Goal: Information Seeking & Learning: Learn about a topic

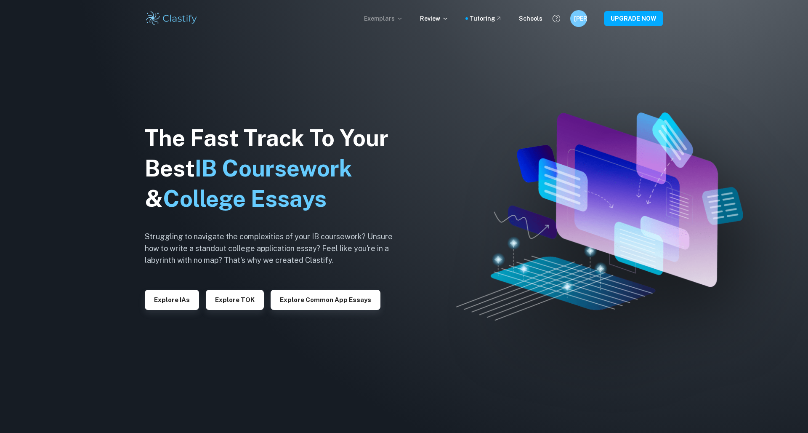
click at [397, 21] on p "Exemplars" at bounding box center [383, 18] width 39 height 9
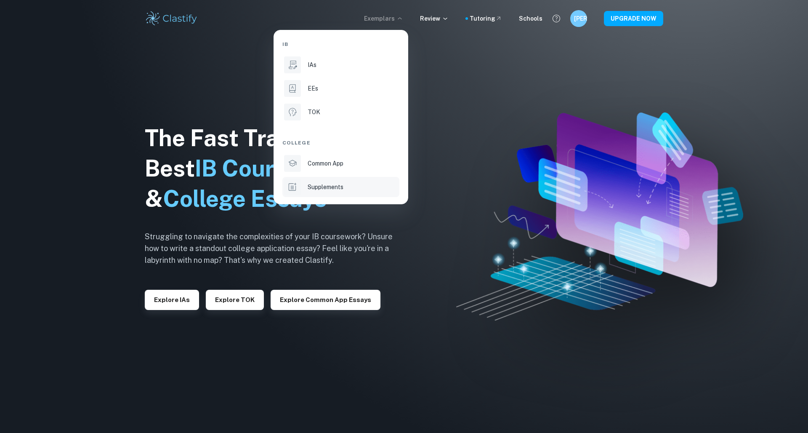
click at [332, 180] on li "Supplements" at bounding box center [340, 187] width 117 height 20
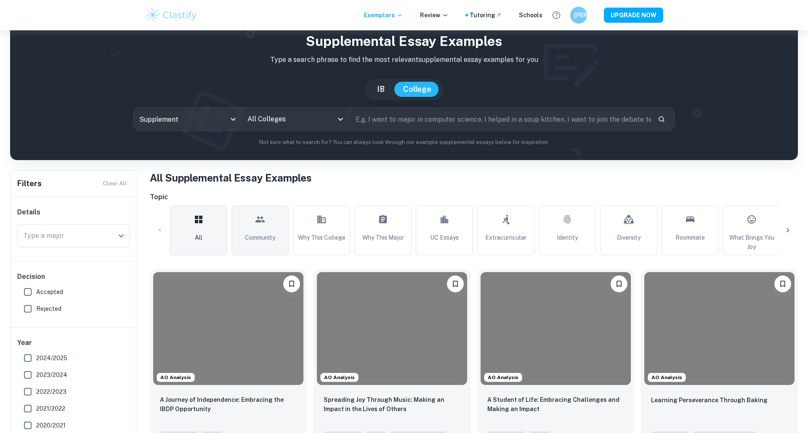
scroll to position [20, 0]
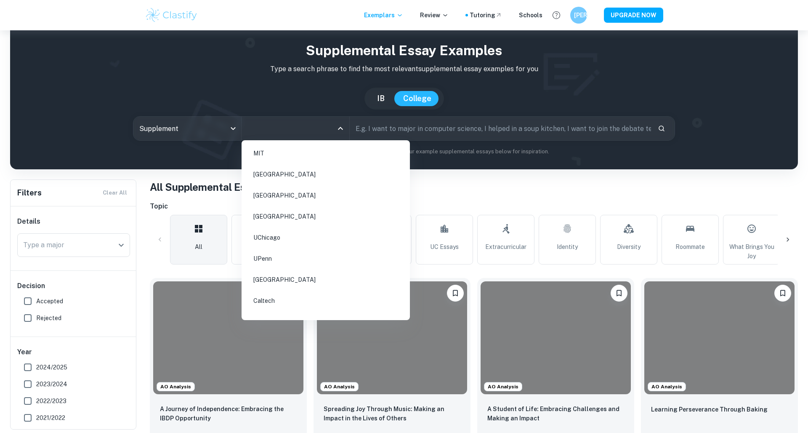
drag, startPoint x: 292, startPoint y: 132, endPoint x: 320, endPoint y: 131, distance: 27.4
click at [292, 132] on input "All Colleges" at bounding box center [289, 128] width 88 height 16
click at [275, 250] on li "UIUC" at bounding box center [326, 259] width 162 height 19
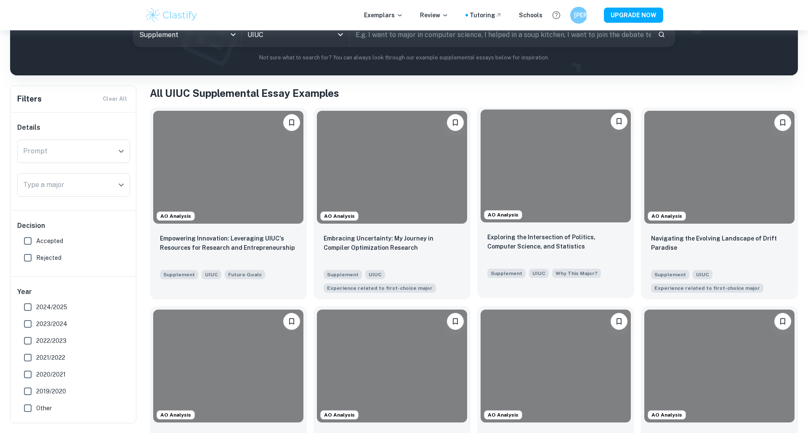
scroll to position [108, 0]
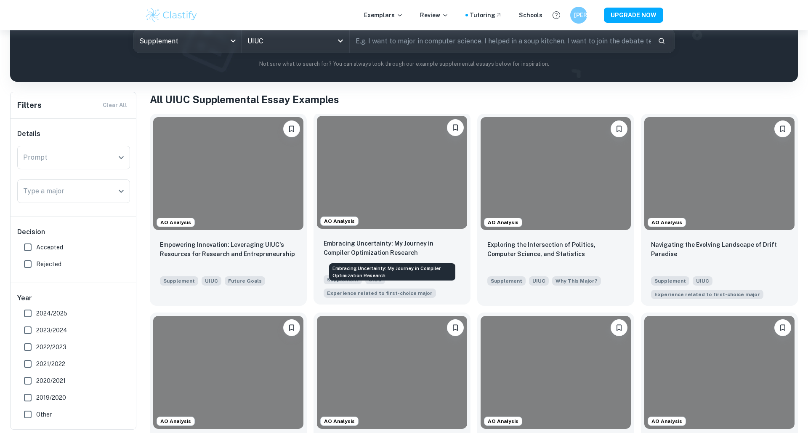
click at [415, 245] on p "Embracing Uncertainty: My Journey in Compiler Optimization Research" at bounding box center [392, 248] width 137 height 19
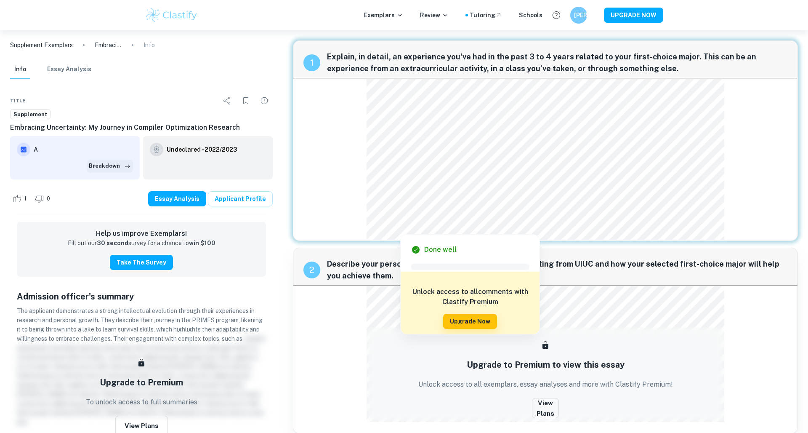
click at [124, 167] on icon "button" at bounding box center [127, 166] width 8 height 8
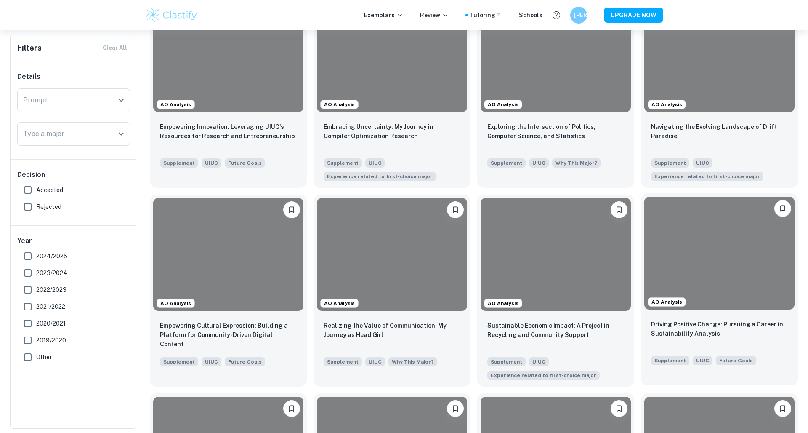
scroll to position [225, 0]
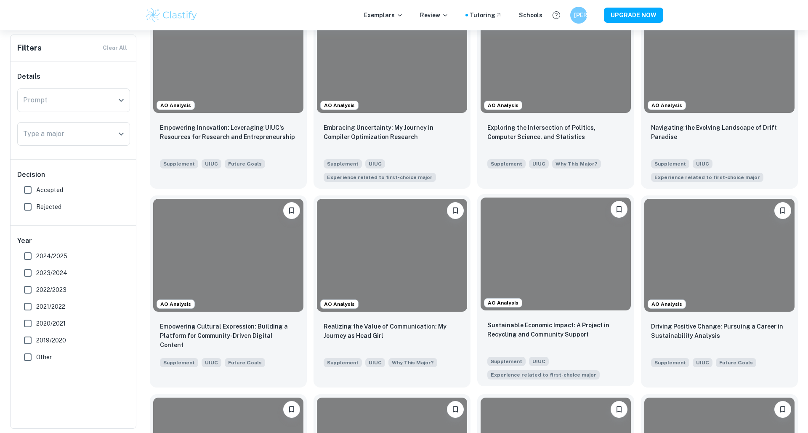
click at [571, 271] on div at bounding box center [556, 253] width 150 height 113
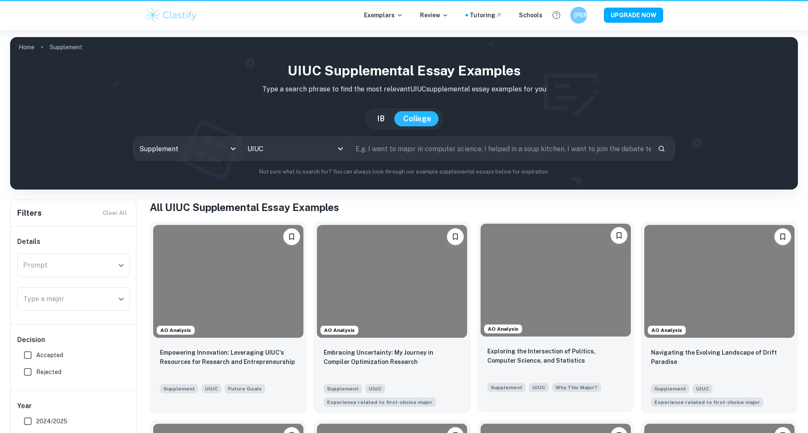
scroll to position [225, 0]
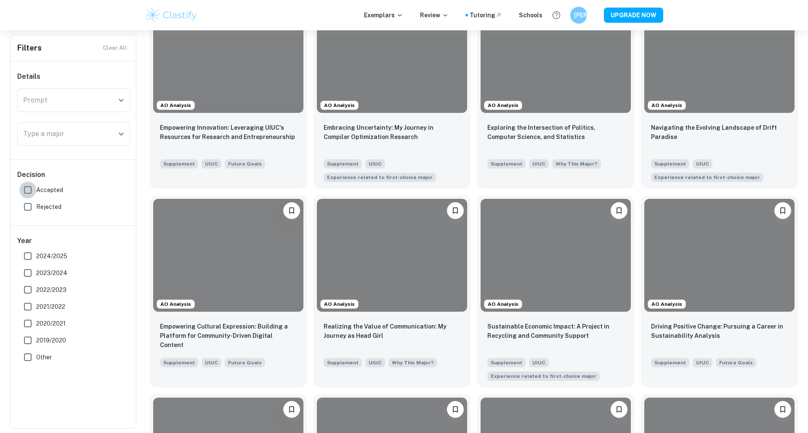
click at [35, 189] on input "Accepted" at bounding box center [27, 189] width 17 height 17
checkbox input "true"
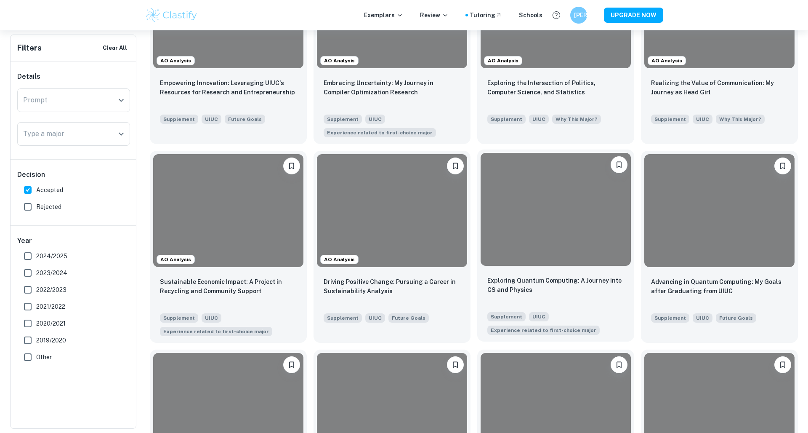
scroll to position [301, 0]
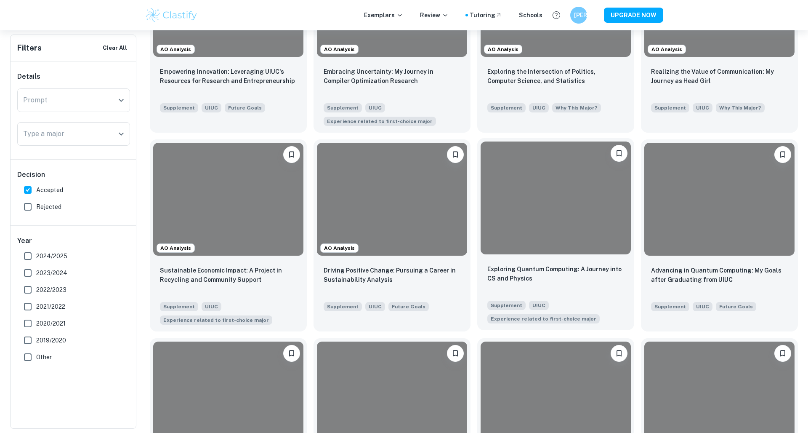
click at [516, 258] on div "Exploring Quantum Computing: A Journey into CS and Physics Supplement UIUC Expe…" at bounding box center [555, 294] width 157 height 72
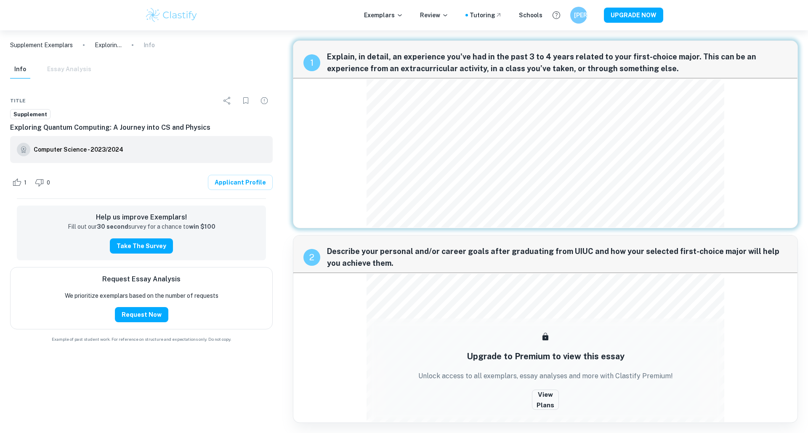
click at [184, 17] on img at bounding box center [171, 15] width 53 height 17
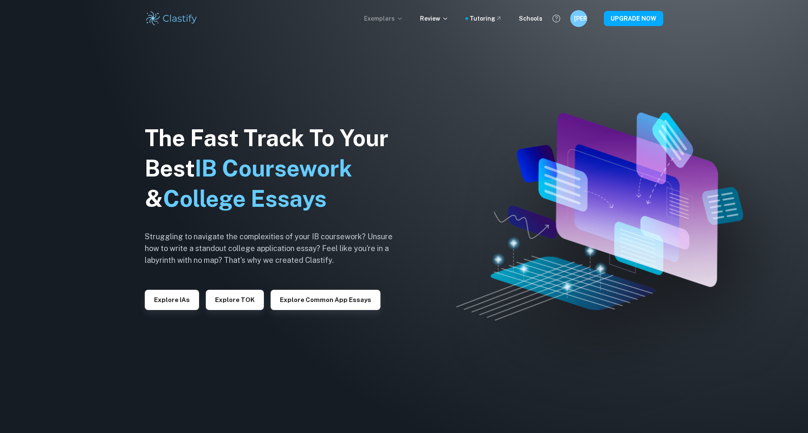
click at [401, 19] on icon at bounding box center [399, 18] width 7 height 7
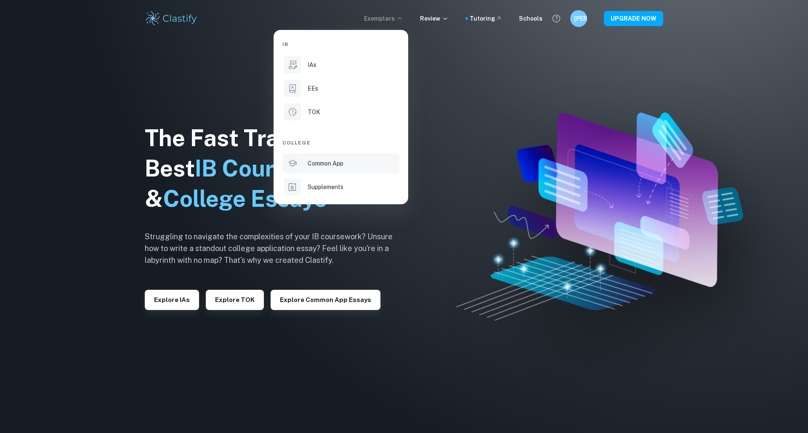
click at [329, 169] on li "Common App" at bounding box center [340, 163] width 117 height 20
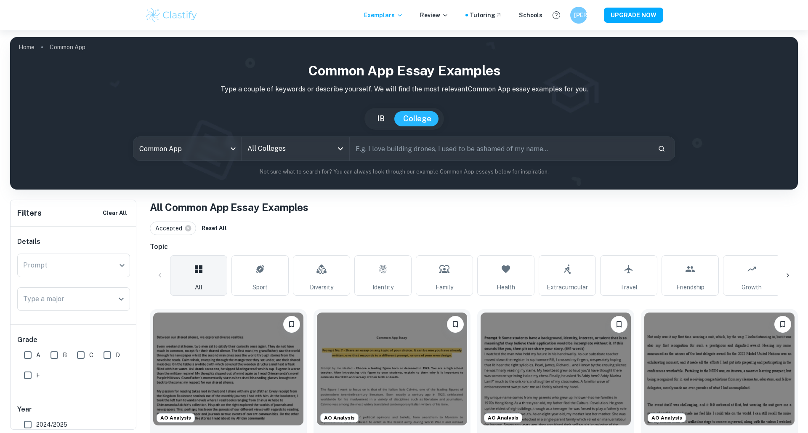
click at [334, 161] on div "Common App Essay Examples Type a couple of keywords or describe yourself. We wi…" at bounding box center [404, 118] width 774 height 115
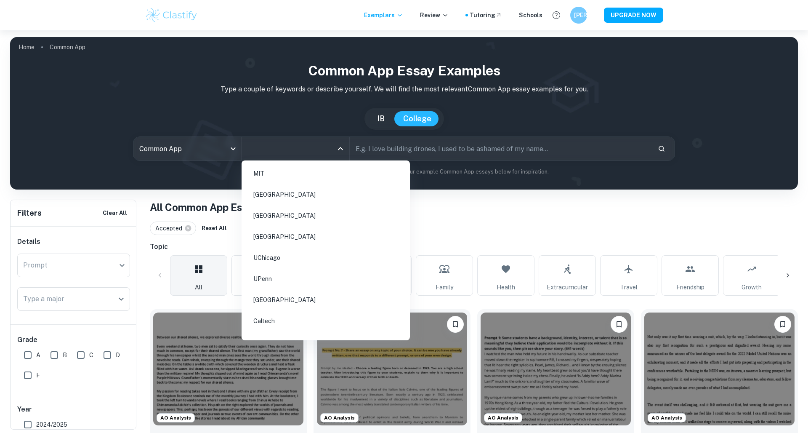
drag, startPoint x: 307, startPoint y: 149, endPoint x: 339, endPoint y: 150, distance: 32.0
click at [307, 149] on input "All Colleges" at bounding box center [289, 149] width 88 height 16
click at [282, 237] on li "[GEOGRAPHIC_DATA]" at bounding box center [326, 236] width 162 height 19
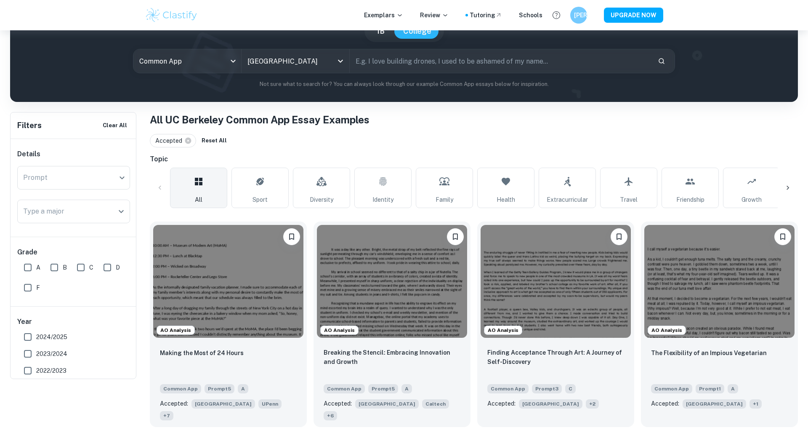
scroll to position [14, 0]
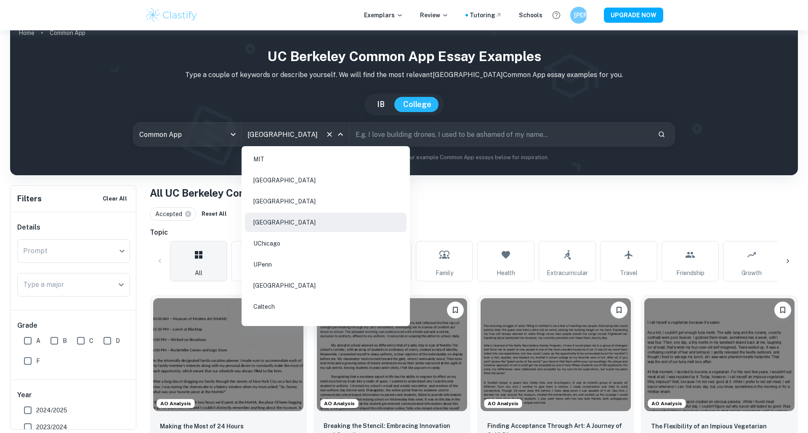
click at [304, 133] on input "[GEOGRAPHIC_DATA]" at bounding box center [283, 134] width 77 height 16
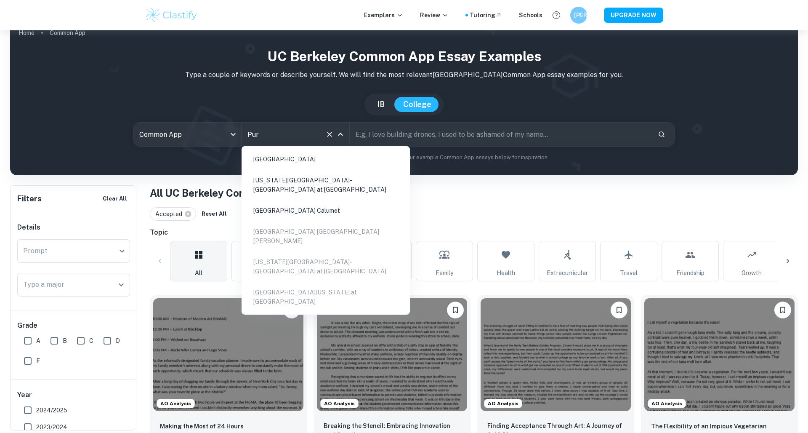
scroll to position [15, 0]
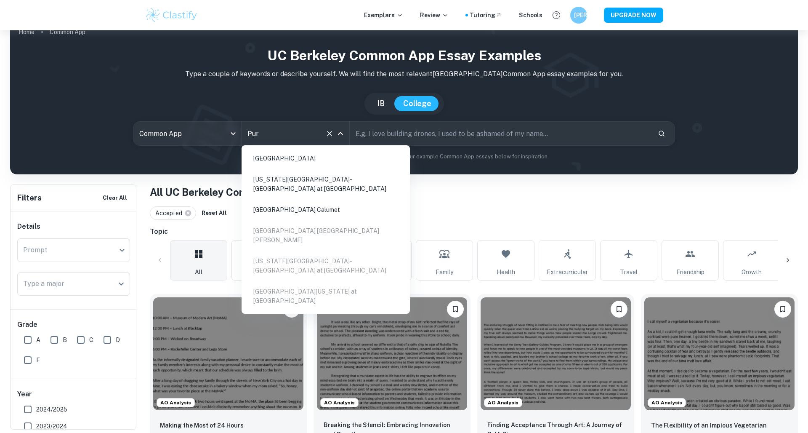
click at [351, 154] on li "[GEOGRAPHIC_DATA]" at bounding box center [326, 158] width 162 height 19
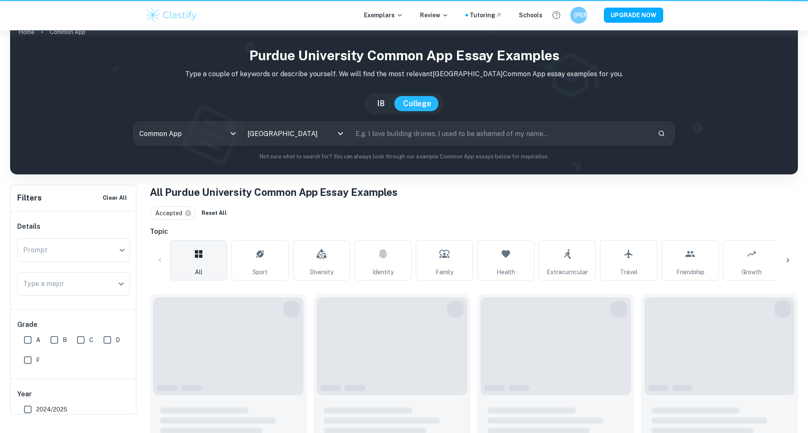
type input "[GEOGRAPHIC_DATA]"
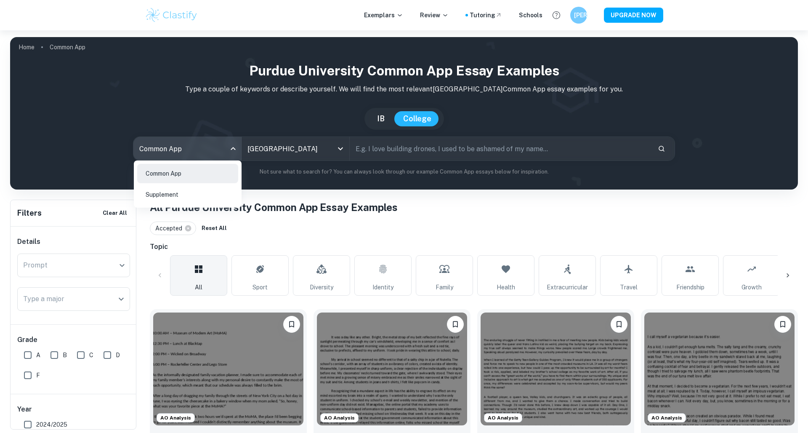
click at [194, 151] on body "We value your privacy We use cookies to enhance your browsing experience, serve…" at bounding box center [404, 246] width 808 height 433
click at [200, 190] on li "Supplement" at bounding box center [187, 194] width 101 height 19
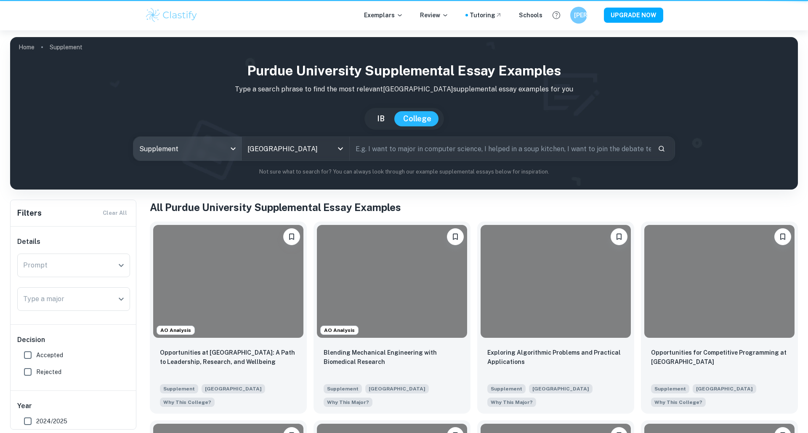
type input "supplement"
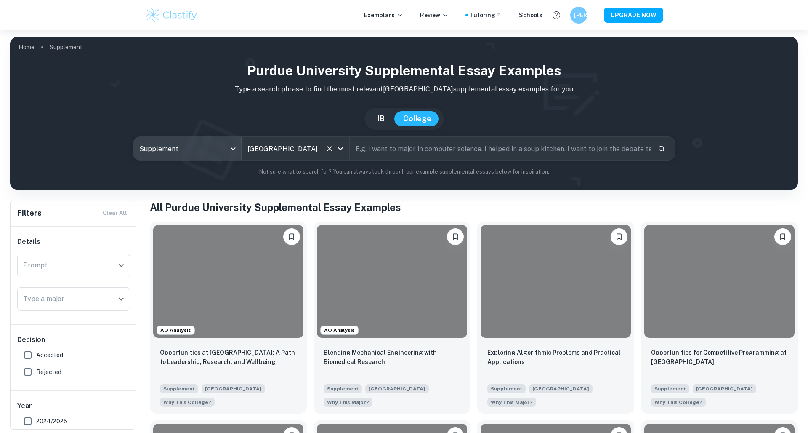
click at [282, 157] on div "[GEOGRAPHIC_DATA] All Colleges" at bounding box center [296, 149] width 108 height 24
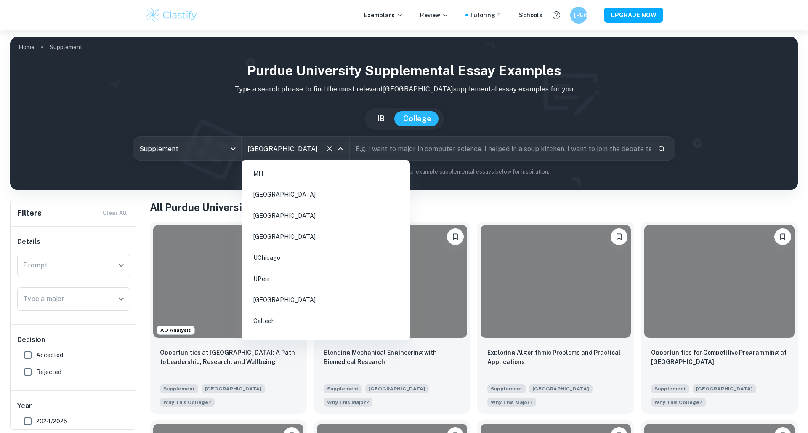
scroll to position [372, 0]
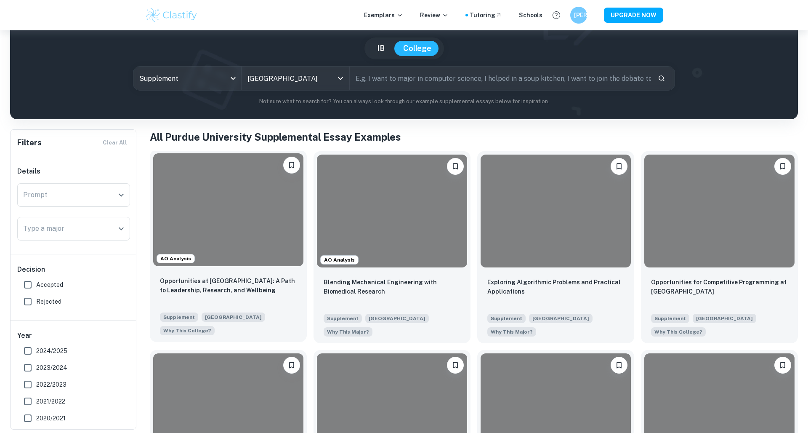
scroll to position [70, 0]
click at [50, 287] on span "Accepted" at bounding box center [49, 284] width 27 height 9
click at [36, 287] on input "Accepted" at bounding box center [27, 284] width 17 height 17
checkbox input "true"
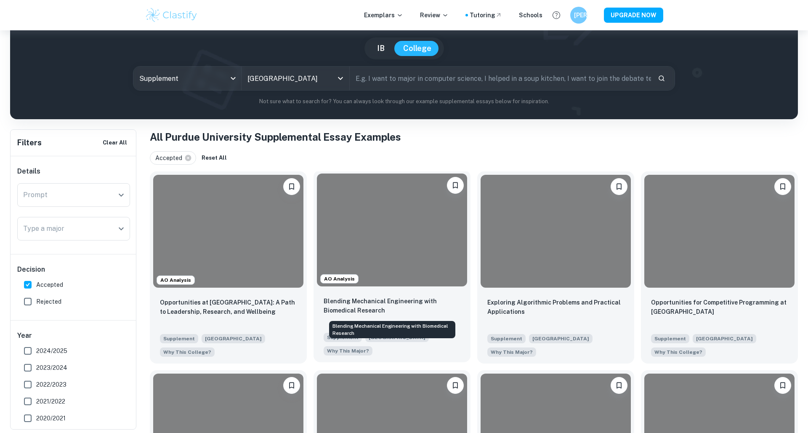
click at [327, 300] on p "Blending Mechanical Engineering with Biomedical Research" at bounding box center [392, 305] width 137 height 19
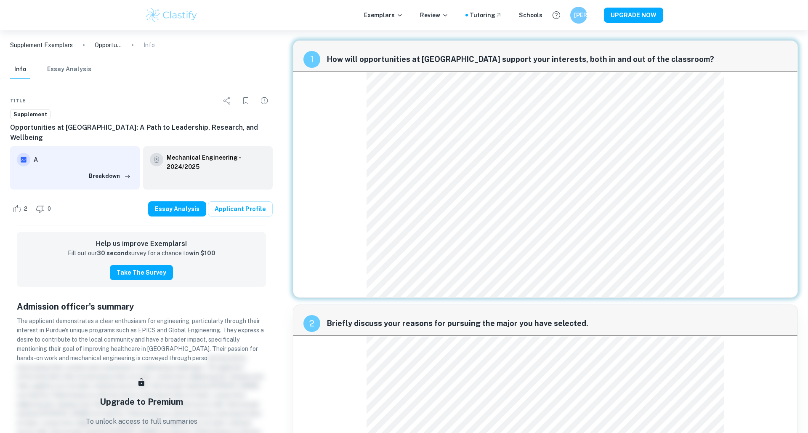
click at [720, 87] on div "1 How will opportunities at [GEOGRAPHIC_DATA] support your interests, both in a…" at bounding box center [545, 168] width 505 height 257
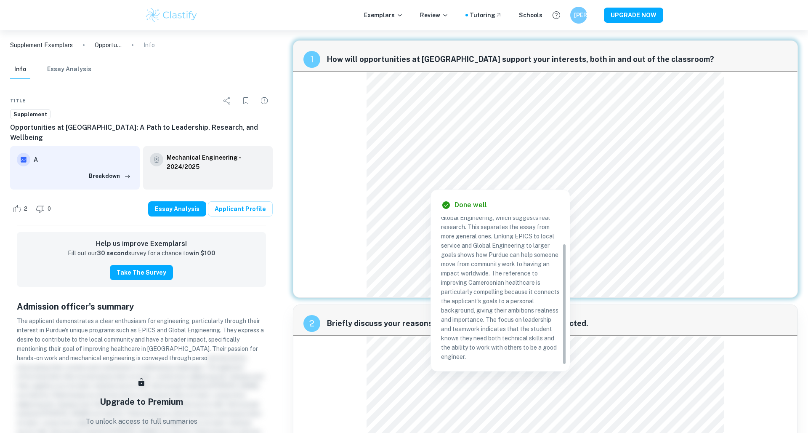
scroll to position [32, 0]
drag, startPoint x: 454, startPoint y: 286, endPoint x: 536, endPoint y: 311, distance: 85.5
click at [536, 311] on p "The applicant shows Purdue is a unique school with specific mentions of EPICS a…" at bounding box center [500, 277] width 119 height 167
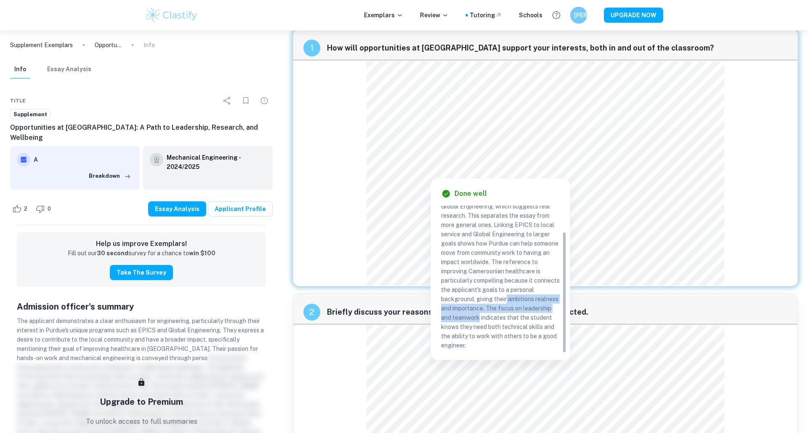
scroll to position [15, 0]
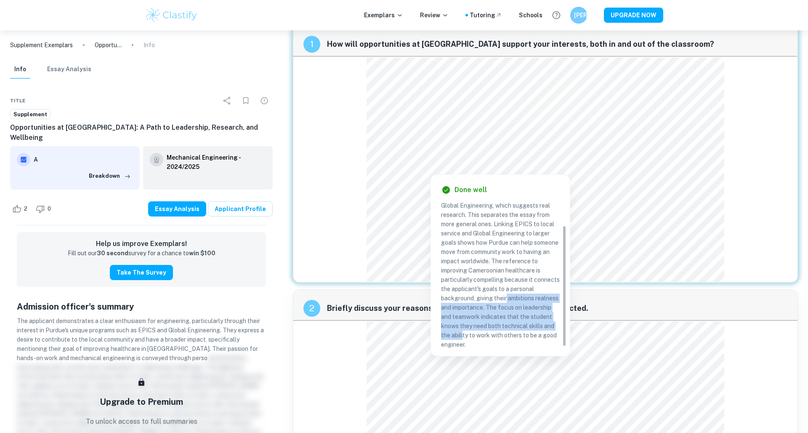
drag, startPoint x: 536, startPoint y: 312, endPoint x: 531, endPoint y: 316, distance: 6.3
click at [531, 332] on p "The applicant shows Purdue is a unique school with specific mentions of EPICS a…" at bounding box center [500, 265] width 119 height 167
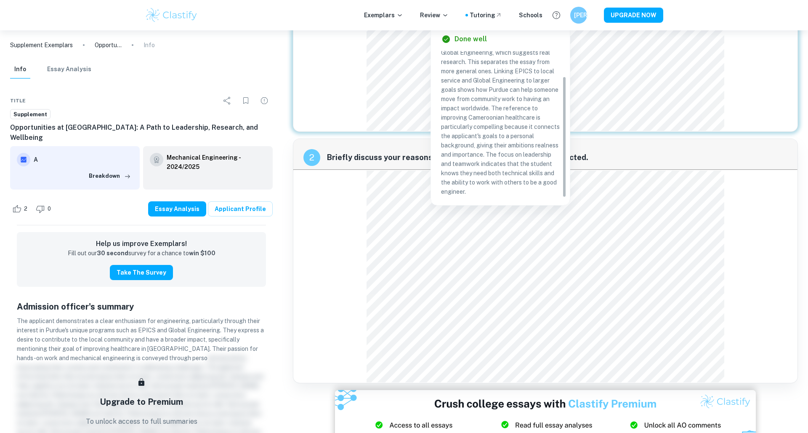
scroll to position [167, 0]
click at [330, 258] on div "2 Briefly discuss your reasons for pursuing the major you have selected." at bounding box center [545, 259] width 505 height 244
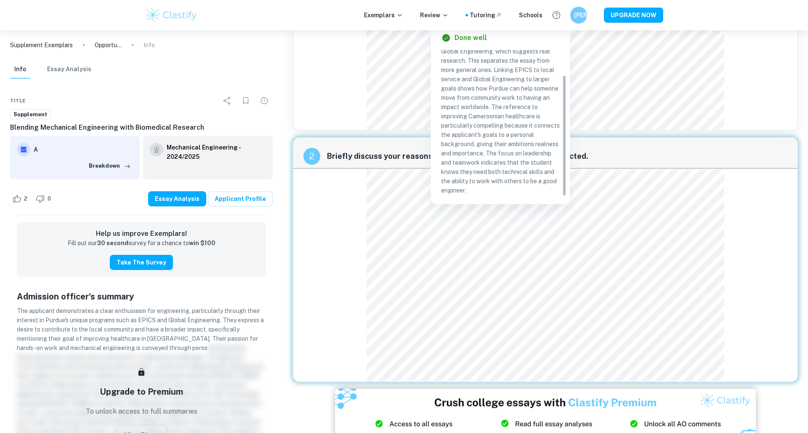
scroll to position [189, 0]
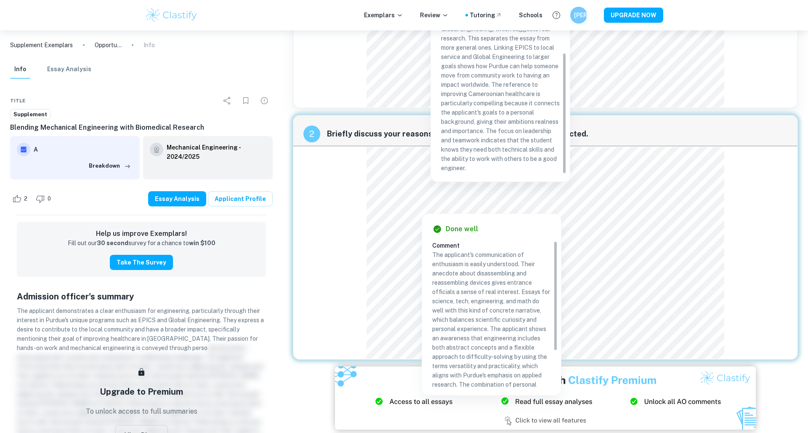
click at [621, 124] on div "2 Briefly discuss your reasons for pursuing the major you have selected." at bounding box center [545, 130] width 504 height 30
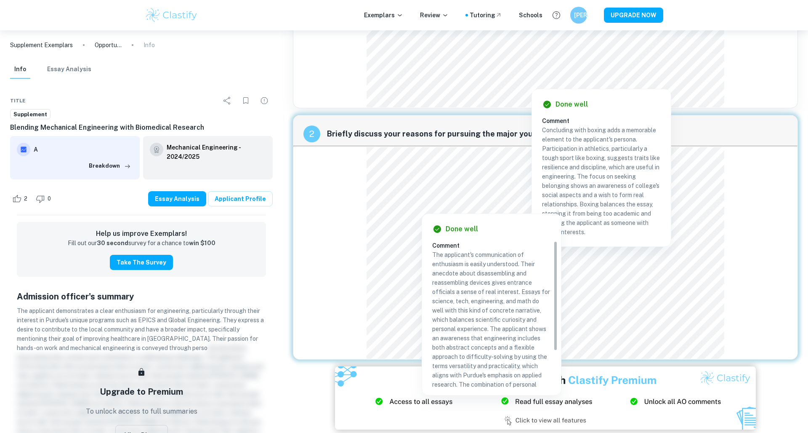
click at [365, 206] on div "2 Briefly discuss your reasons for pursuing the major you have selected." at bounding box center [545, 237] width 505 height 244
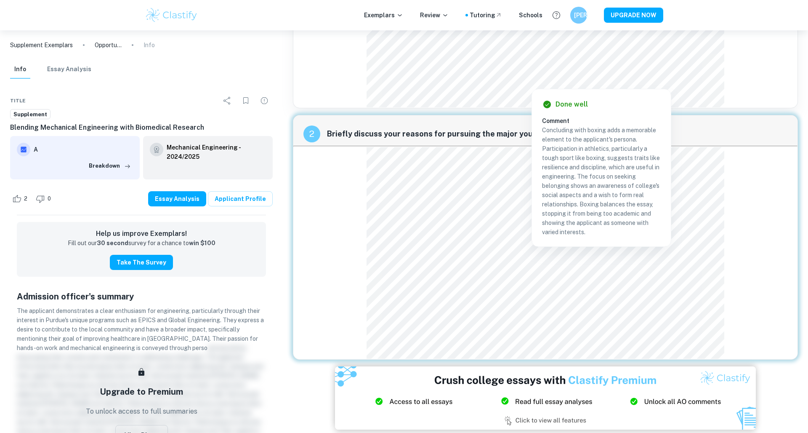
click at [786, 211] on div "2 Briefly discuss your reasons for pursuing the major you have selected." at bounding box center [545, 237] width 505 height 244
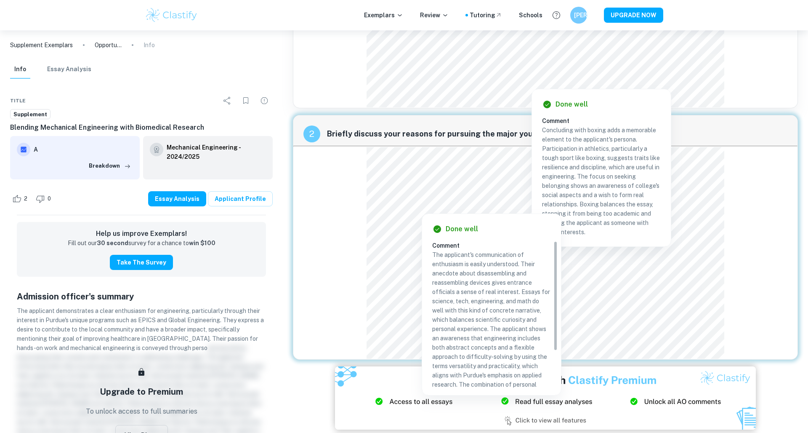
click at [711, 125] on div "2 Briefly discuss your reasons for pursuing the major you have selected." at bounding box center [545, 130] width 504 height 30
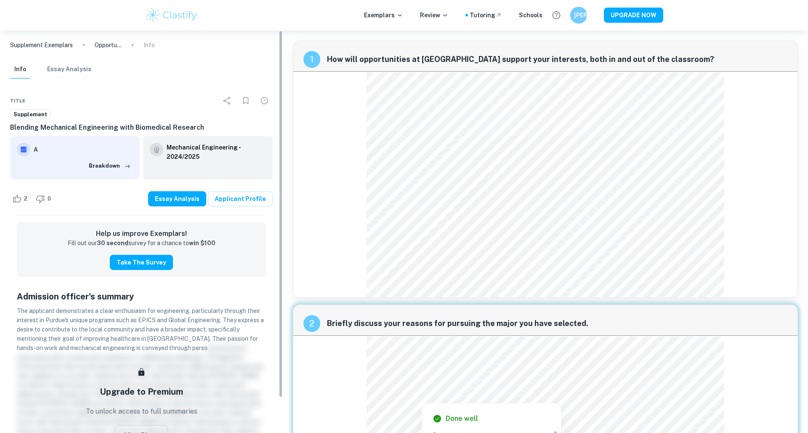
scroll to position [0, 0]
click at [403, 14] on icon at bounding box center [399, 15] width 7 height 7
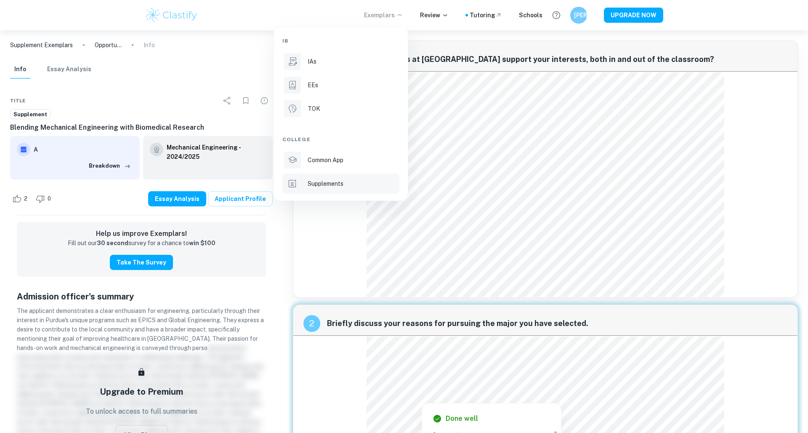
click at [327, 190] on li "Supplements" at bounding box center [340, 183] width 117 height 20
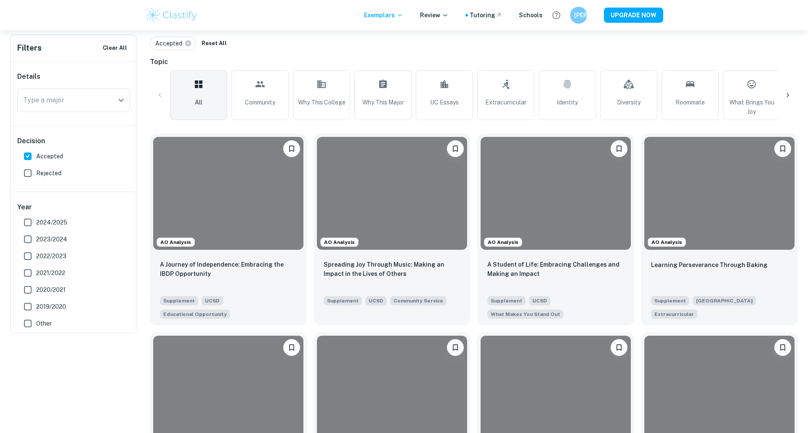
scroll to position [69, 0]
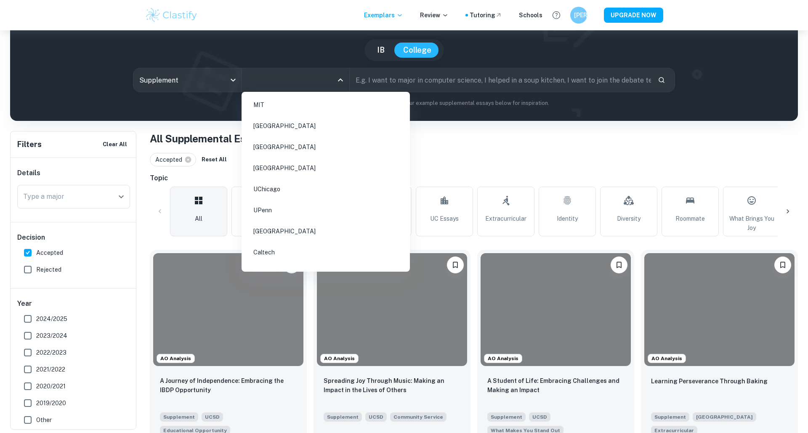
drag, startPoint x: 247, startPoint y: 83, endPoint x: 317, endPoint y: 81, distance: 70.3
click at [248, 83] on input "All Colleges" at bounding box center [289, 80] width 88 height 16
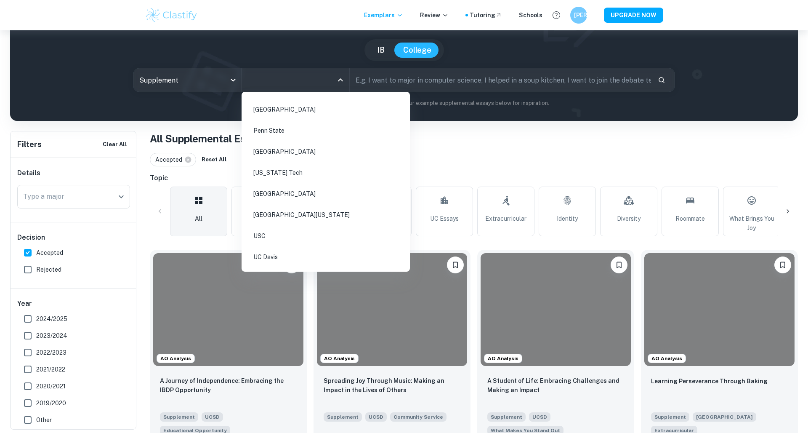
scroll to position [446, 0]
click at [313, 212] on li "[GEOGRAPHIC_DATA][US_STATE]" at bounding box center [326, 214] width 162 height 19
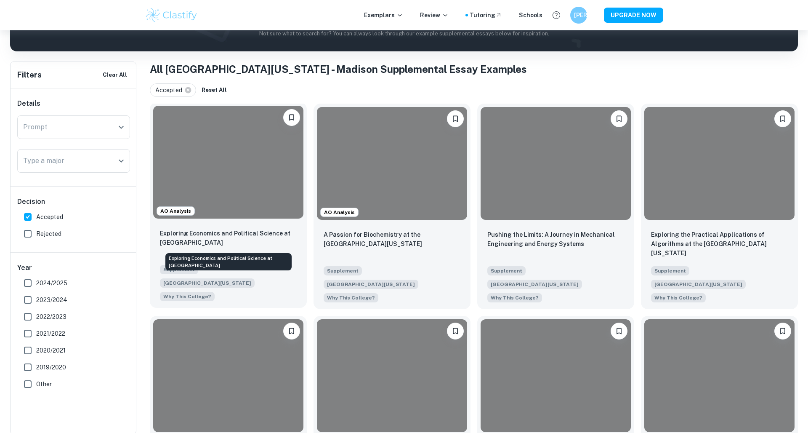
scroll to position [136, 0]
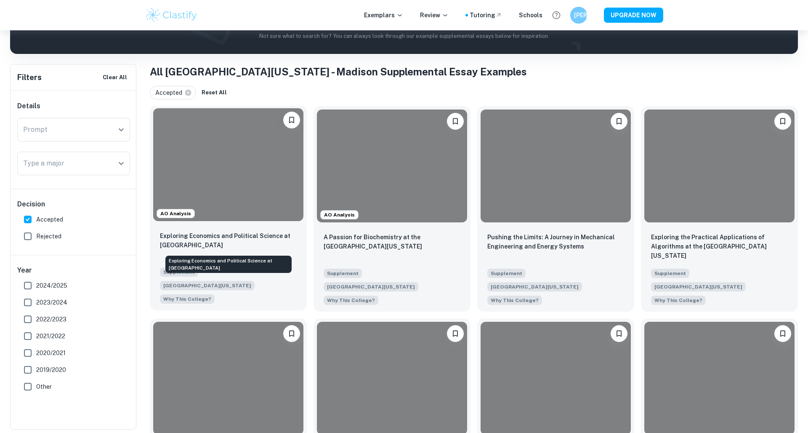
click at [251, 244] on p "Exploring Economics and Political Science at [GEOGRAPHIC_DATA]" at bounding box center [228, 240] width 137 height 19
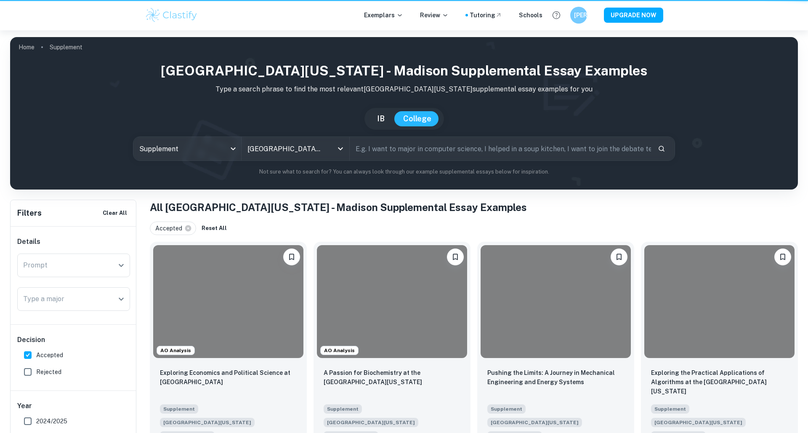
scroll to position [136, 0]
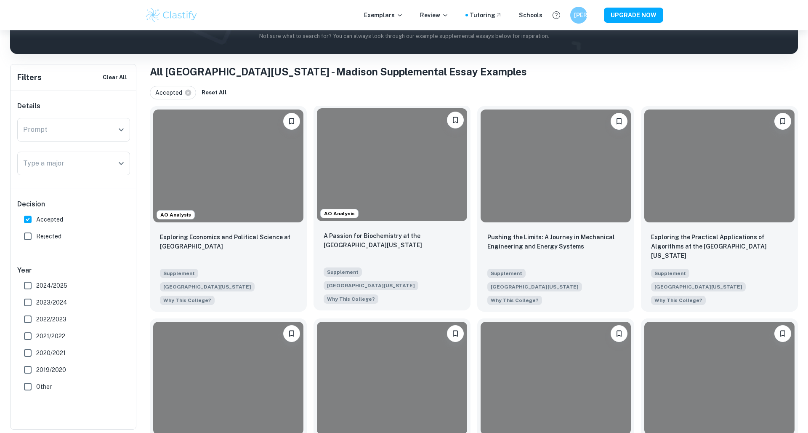
click at [369, 229] on div "A Passion for Biochemistry at the [GEOGRAPHIC_DATA][US_STATE] Supplement [GEOGR…" at bounding box center [392, 267] width 157 height 86
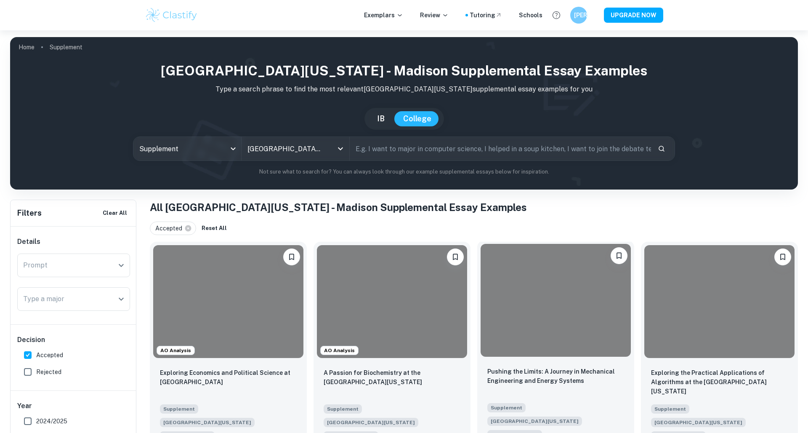
scroll to position [66, 0]
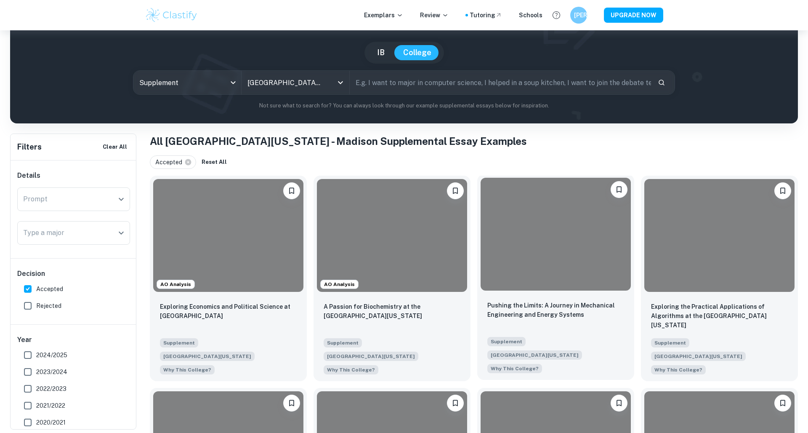
click at [544, 298] on div "Pushing the Limits: A Journey in Mechanical Engineering and Energy Systems Supp…" at bounding box center [555, 337] width 157 height 86
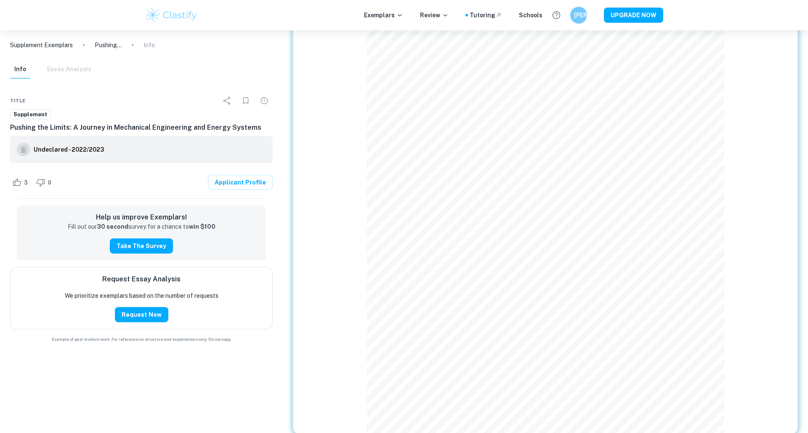
scroll to position [111, 0]
click at [735, 396] on div "1 Tell us why you decided to apply to the [GEOGRAPHIC_DATA][US_STATE]. In addit…" at bounding box center [545, 182] width 505 height 505
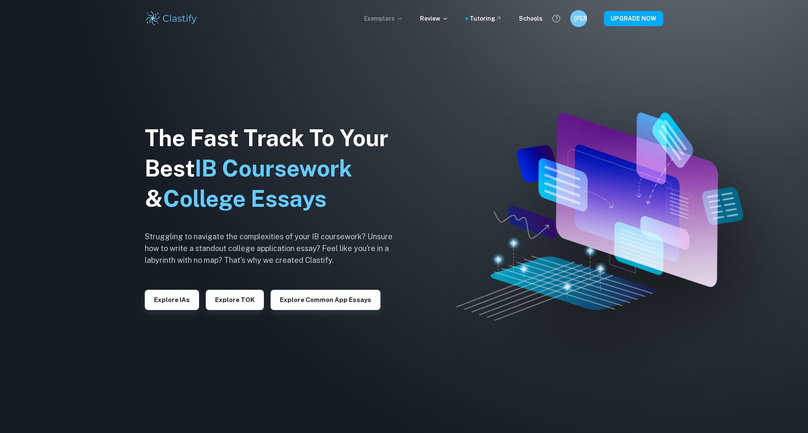
click at [381, 19] on p "Exemplars" at bounding box center [383, 18] width 39 height 9
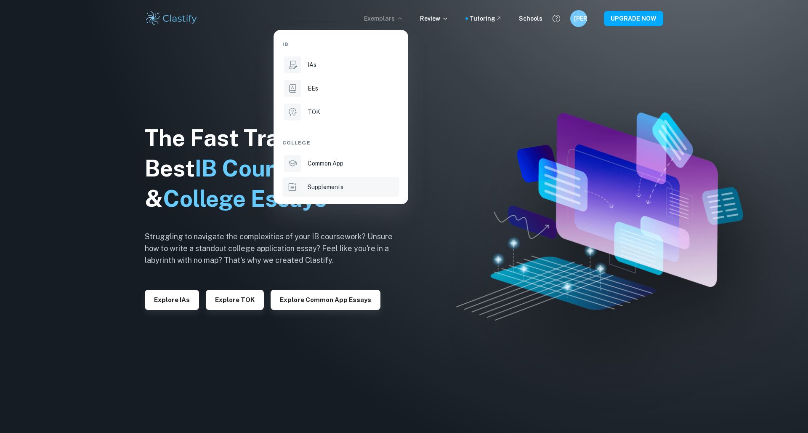
click at [333, 183] on p "Supplements" at bounding box center [326, 186] width 36 height 9
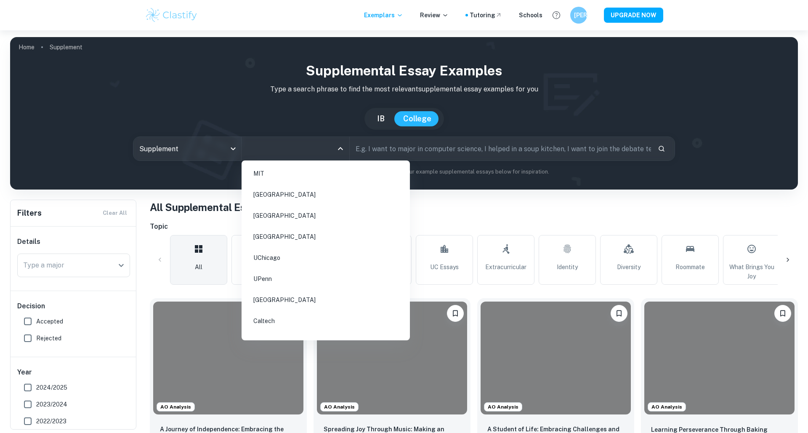
click at [293, 150] on input "All Colleges" at bounding box center [289, 149] width 88 height 16
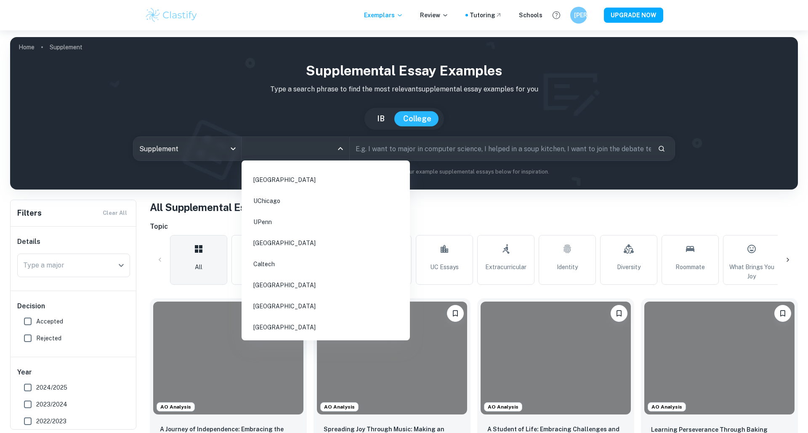
click at [274, 178] on li "[GEOGRAPHIC_DATA]" at bounding box center [326, 179] width 162 height 19
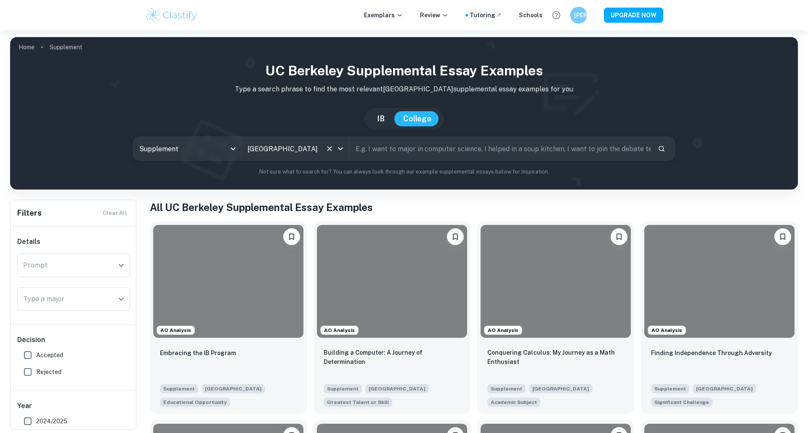
click at [313, 157] on div "UC Berkeley All Colleges" at bounding box center [296, 149] width 108 height 24
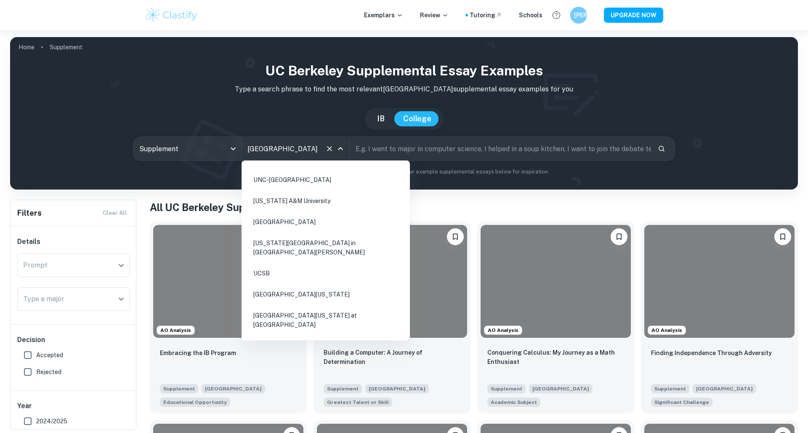
scroll to position [645, 0]
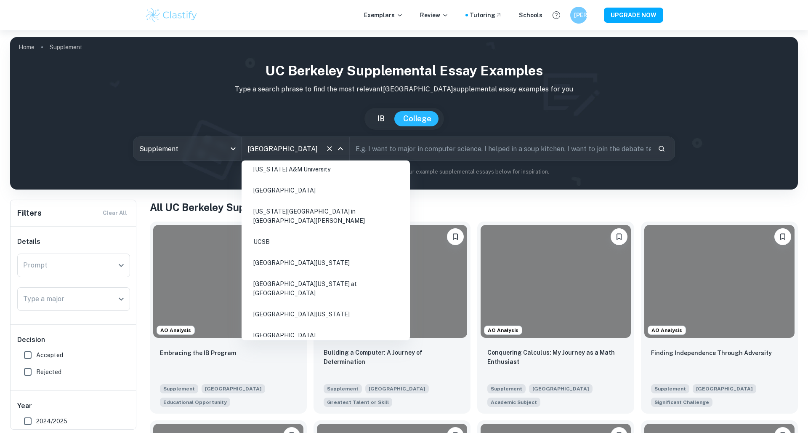
click at [292, 253] on li "[GEOGRAPHIC_DATA][US_STATE]" at bounding box center [326, 262] width 162 height 19
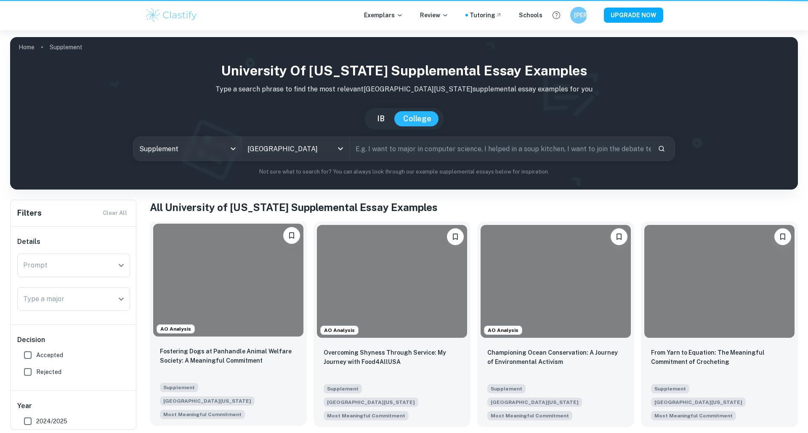
type input "[GEOGRAPHIC_DATA][US_STATE]"
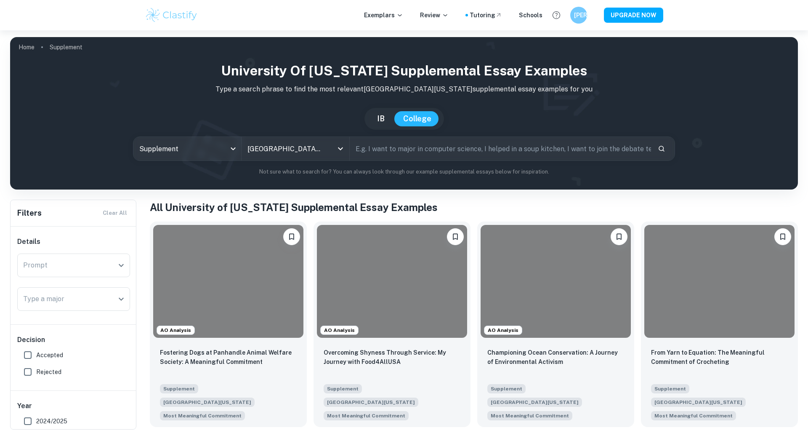
click at [61, 355] on span "Accepted" at bounding box center [49, 354] width 27 height 9
click at [36, 355] on input "Accepted" at bounding box center [27, 354] width 17 height 17
checkbox input "true"
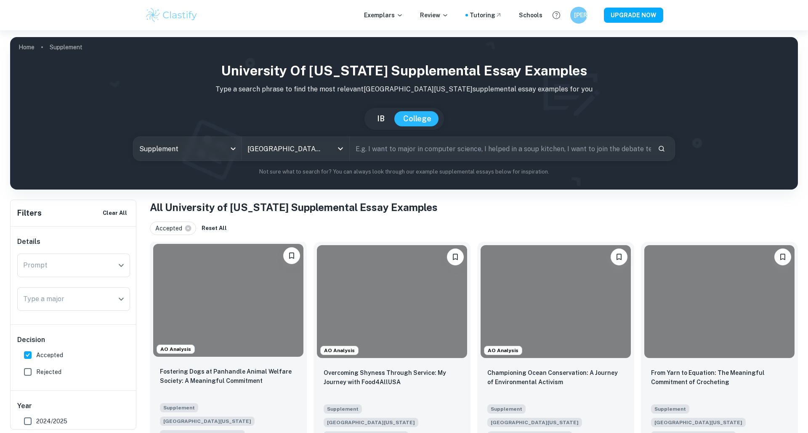
click at [259, 361] on div "Fostering Dogs at Panhandle Animal Welfare Society: A Meaningful Commitment Sup…" at bounding box center [228, 403] width 157 height 86
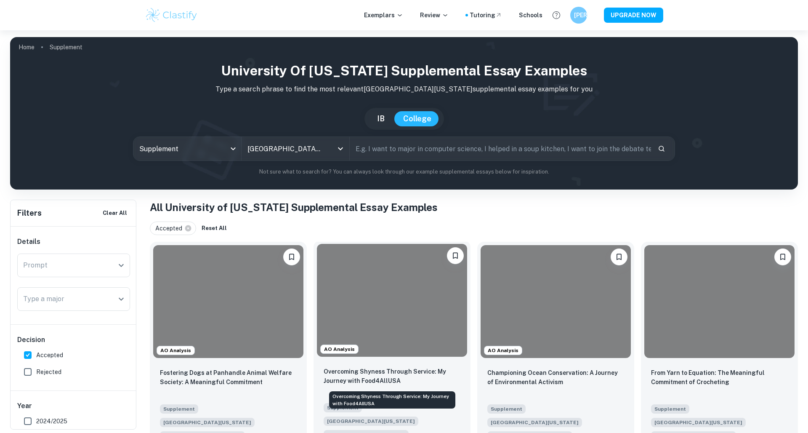
click at [398, 370] on p "Overcoming Shyness Through Service: My Journey with Food4AllUSA" at bounding box center [392, 376] width 137 height 19
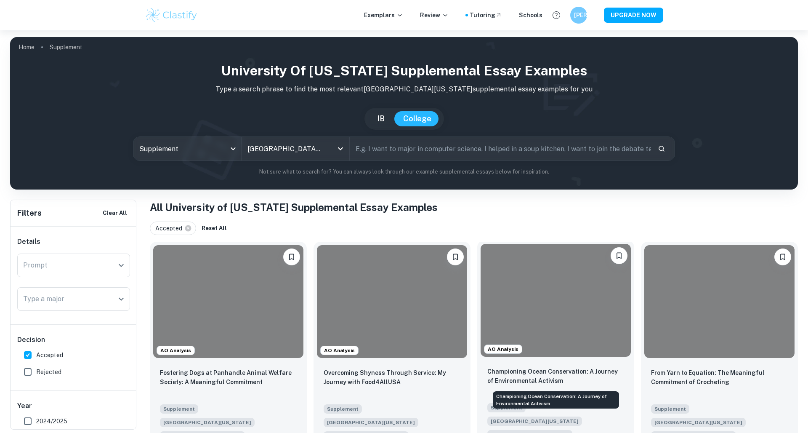
click at [593, 371] on p "Championing Ocean Conservation: A Journey of Environmental Activism" at bounding box center [555, 376] width 137 height 19
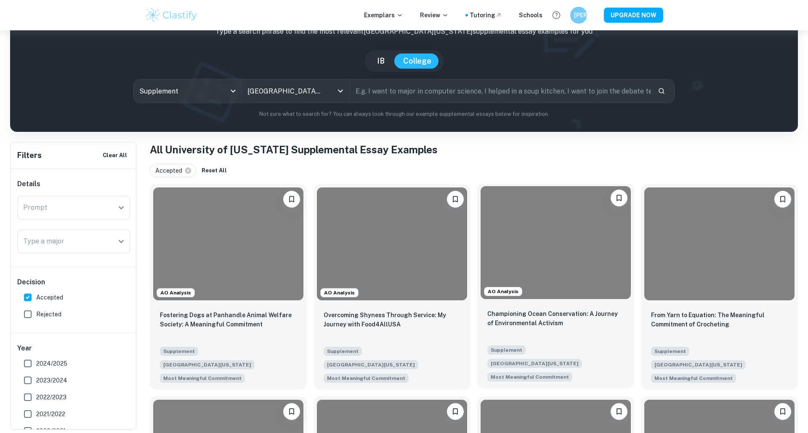
click at [584, 263] on div at bounding box center [556, 242] width 150 height 113
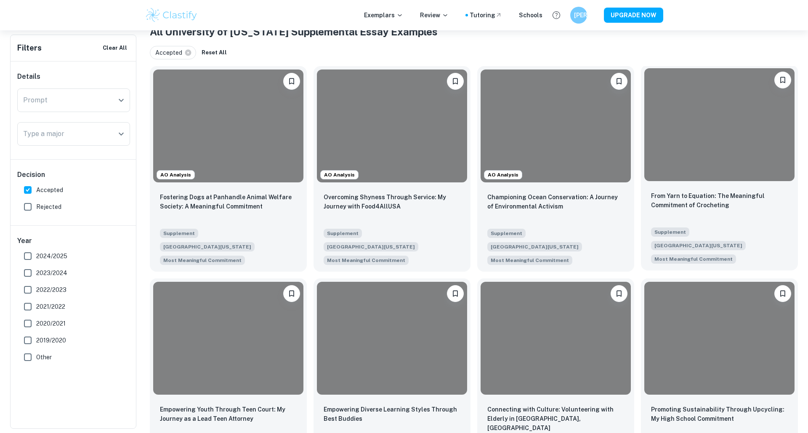
scroll to position [170, 0]
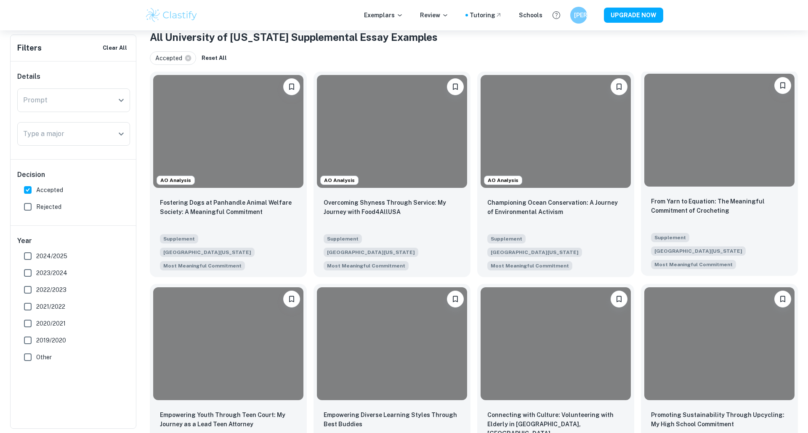
click at [706, 191] on div "From Yarn to Equation: The Meaningful Commitment of Crocheting Supplement Unive…" at bounding box center [719, 233] width 157 height 86
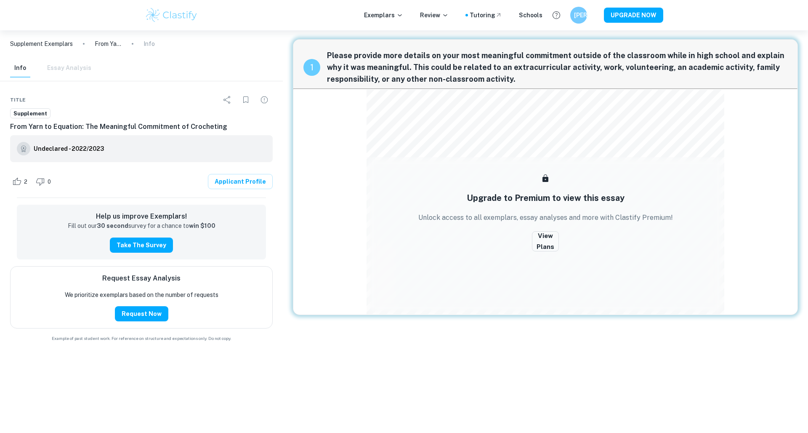
scroll to position [3, 0]
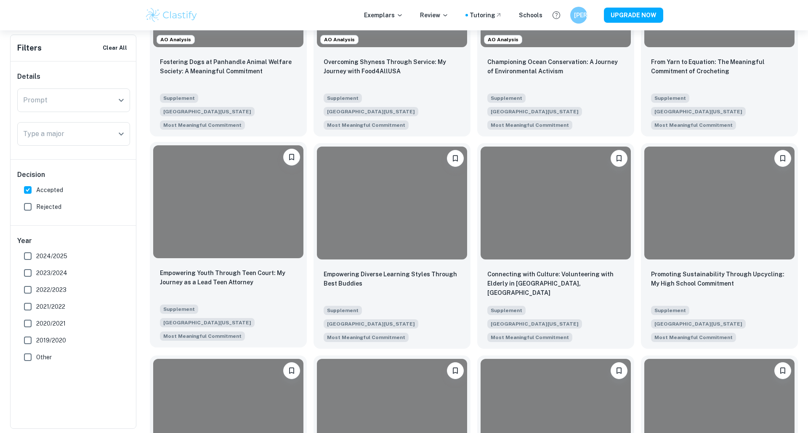
scroll to position [311, 0]
click at [223, 268] on p "Empowering Youth Through Teen Court: My Journey as a Lead Teen Attorney" at bounding box center [228, 277] width 137 height 19
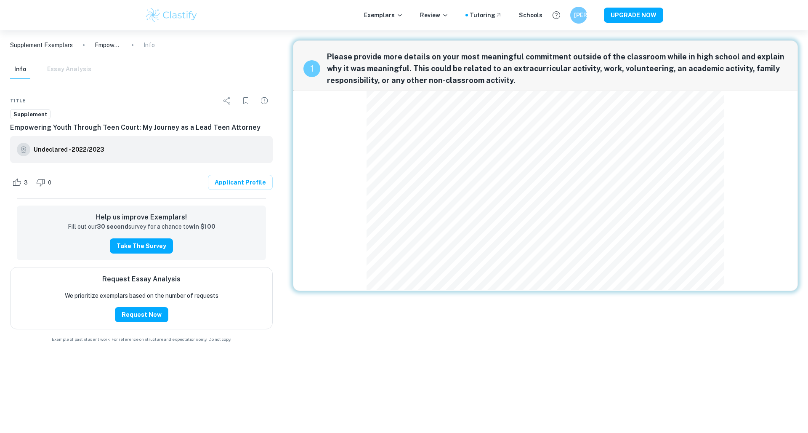
click at [735, 114] on div "1 Please provide more details on your most meaningful commitment outside of the…" at bounding box center [545, 165] width 505 height 250
click at [734, 115] on div "1 Please provide more details on your most meaningful commitment outside of the…" at bounding box center [545, 165] width 505 height 250
click at [763, 136] on div "1 Please provide more details on your most meaningful commitment outside of the…" at bounding box center [545, 165] width 505 height 250
